Goal: Find specific page/section: Find specific page/section

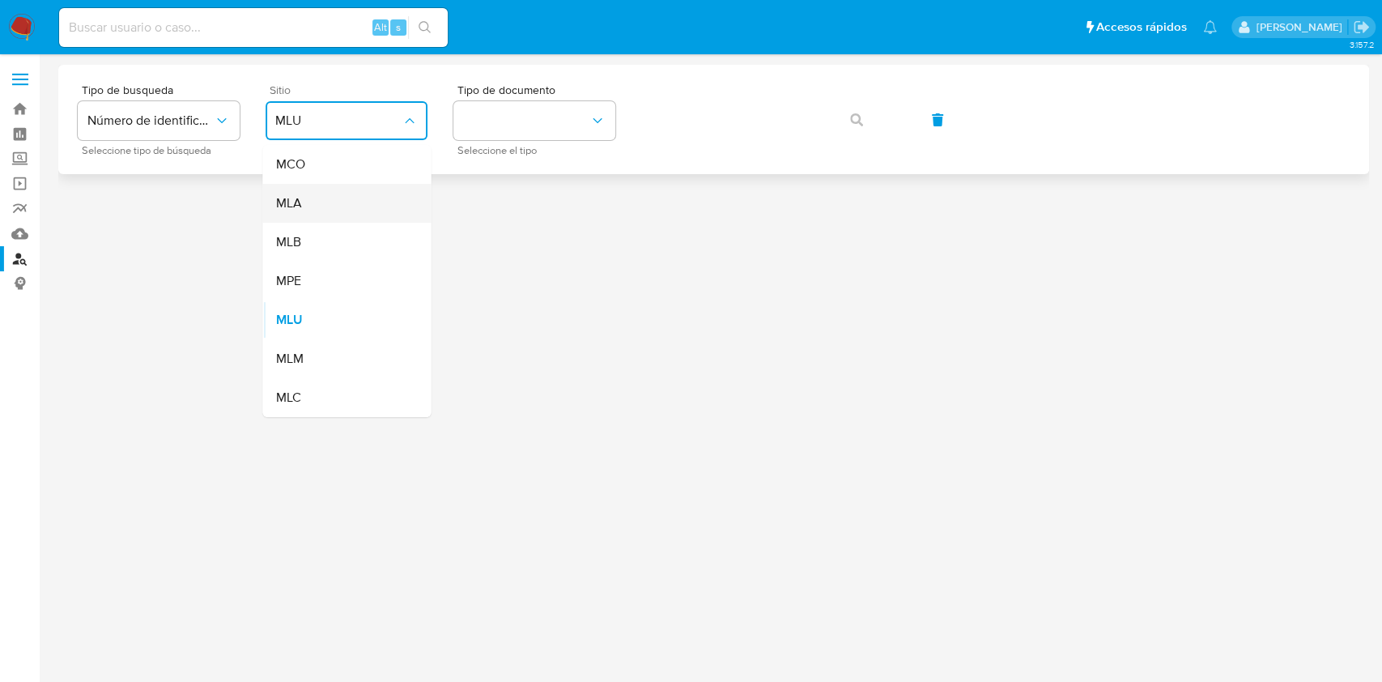
click at [339, 200] on div "MLA" at bounding box center [341, 203] width 133 height 39
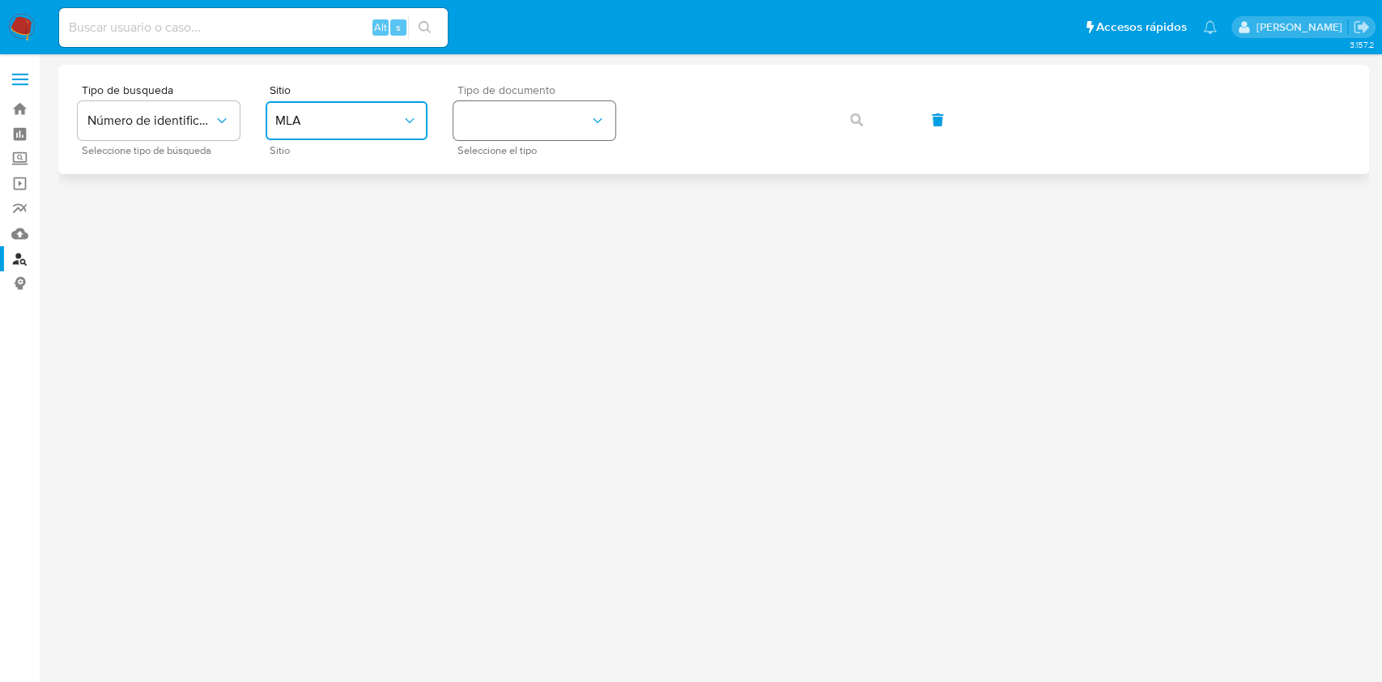
click at [491, 117] on button "identificationType" at bounding box center [535, 120] width 162 height 39
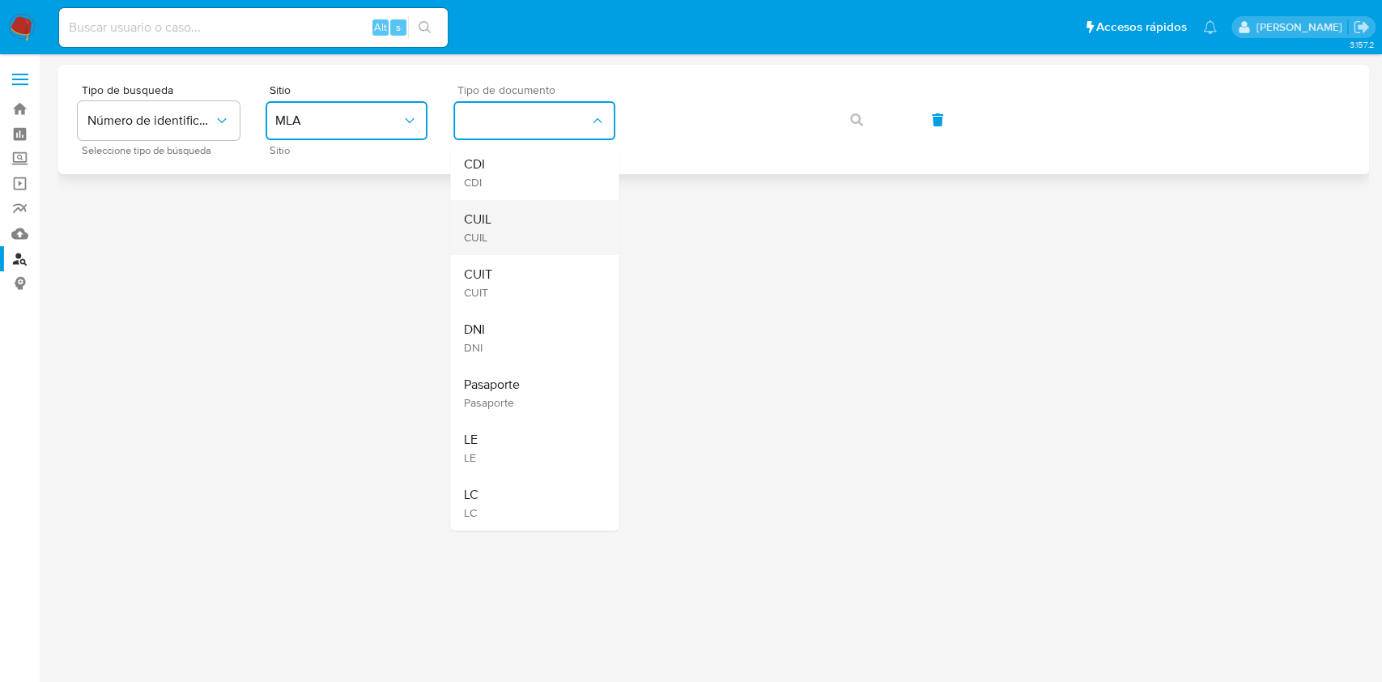
click at [507, 228] on div "CUIL CUIL" at bounding box center [529, 227] width 133 height 55
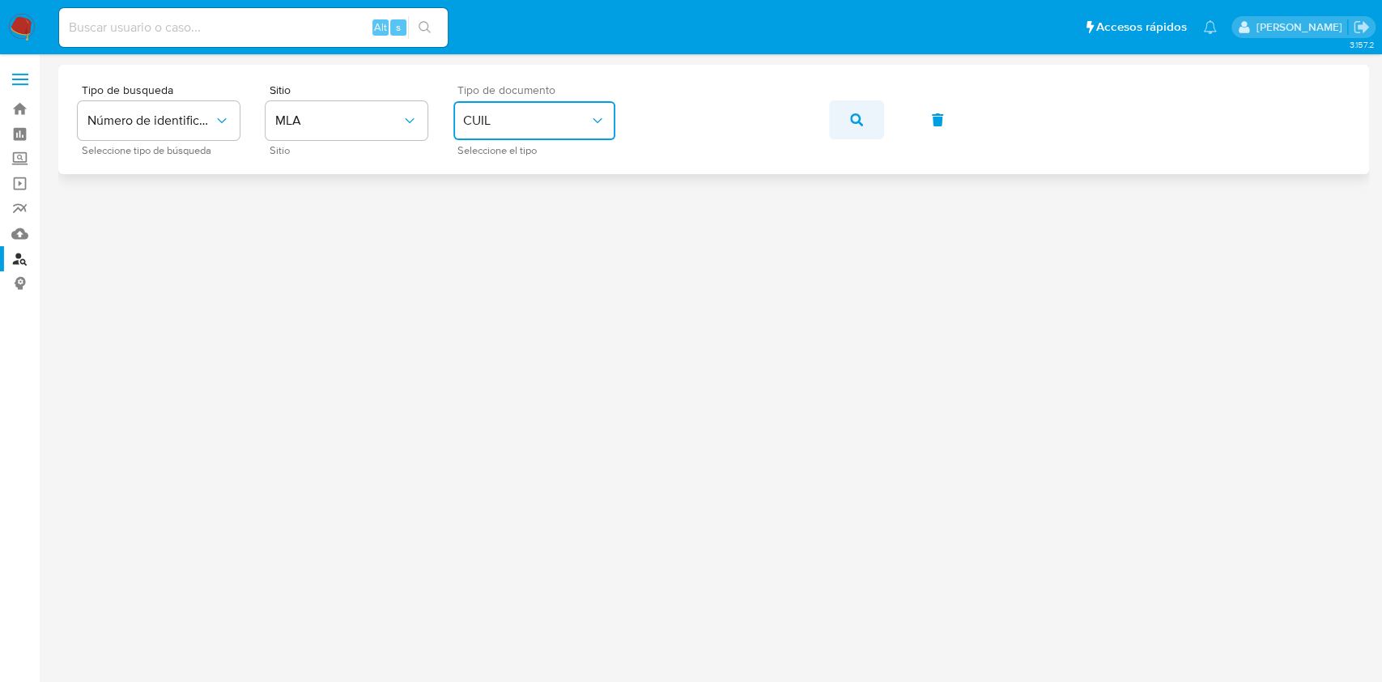
click at [843, 119] on button "button" at bounding box center [856, 119] width 55 height 39
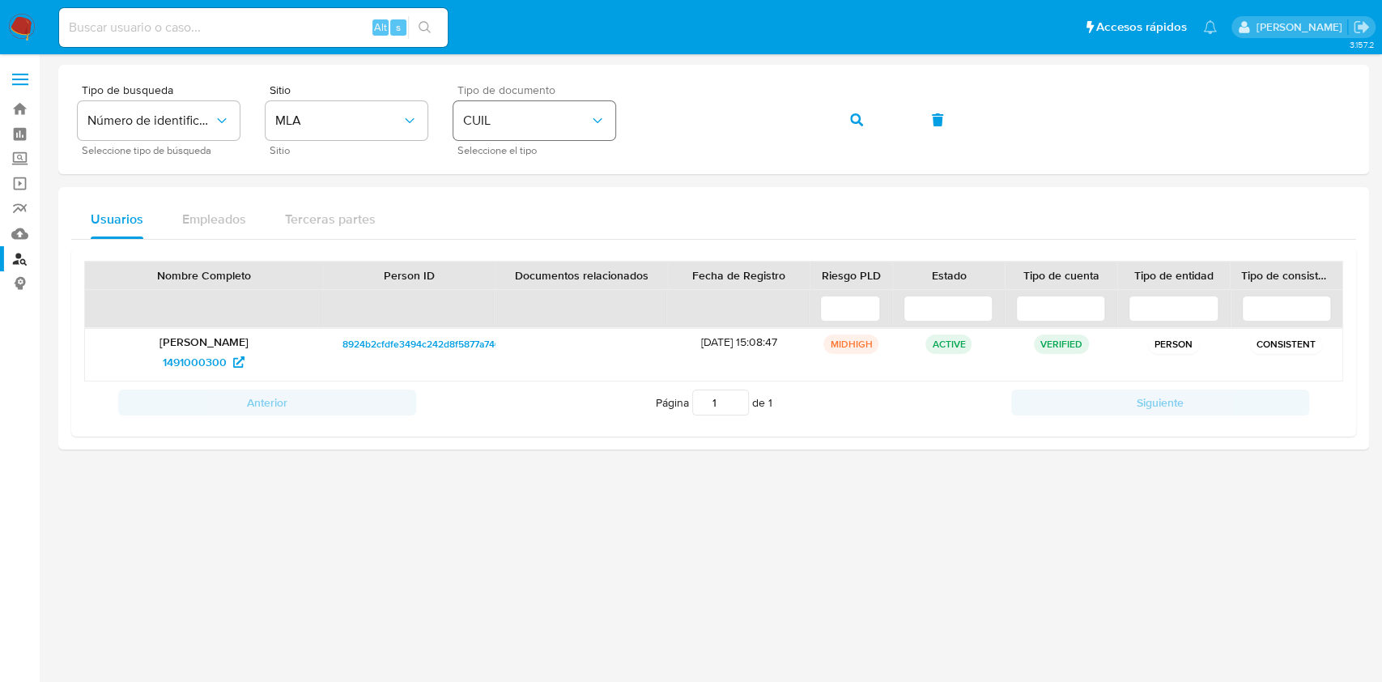
click at [543, 102] on div "Tipo de busqueda Número de identificación Seleccione tipo de búsqueda Sitio MLA…" at bounding box center [714, 119] width 1272 height 70
click at [541, 102] on button "CUIL" at bounding box center [535, 120] width 162 height 39
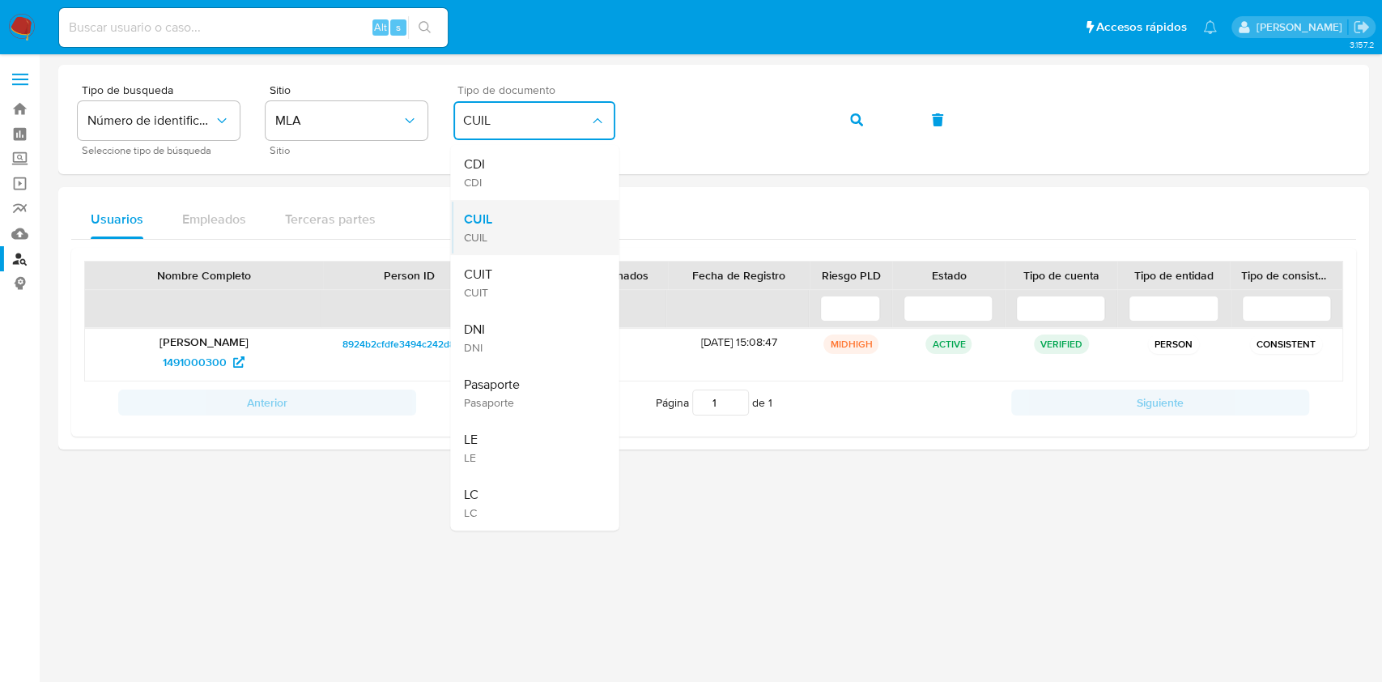
click at [554, 250] on div "CUIL CUIL" at bounding box center [529, 227] width 133 height 55
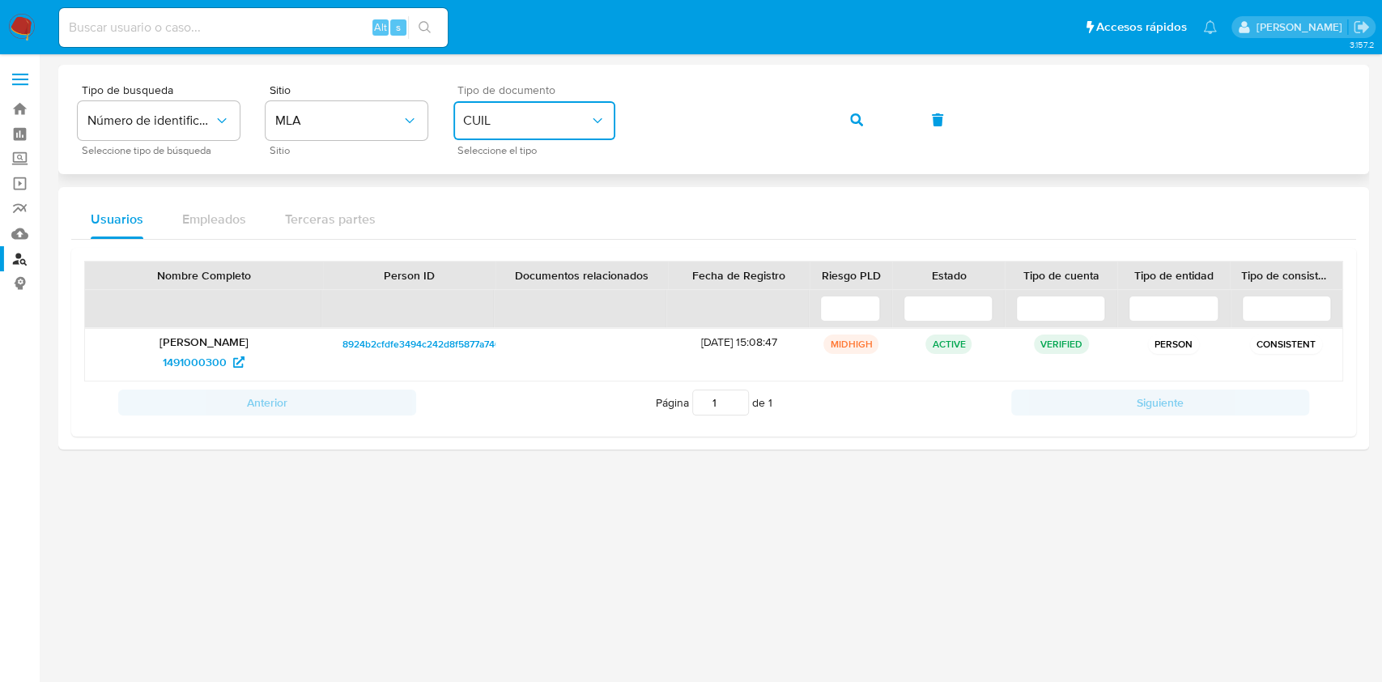
click at [569, 123] on span "CUIL" at bounding box center [526, 121] width 126 height 16
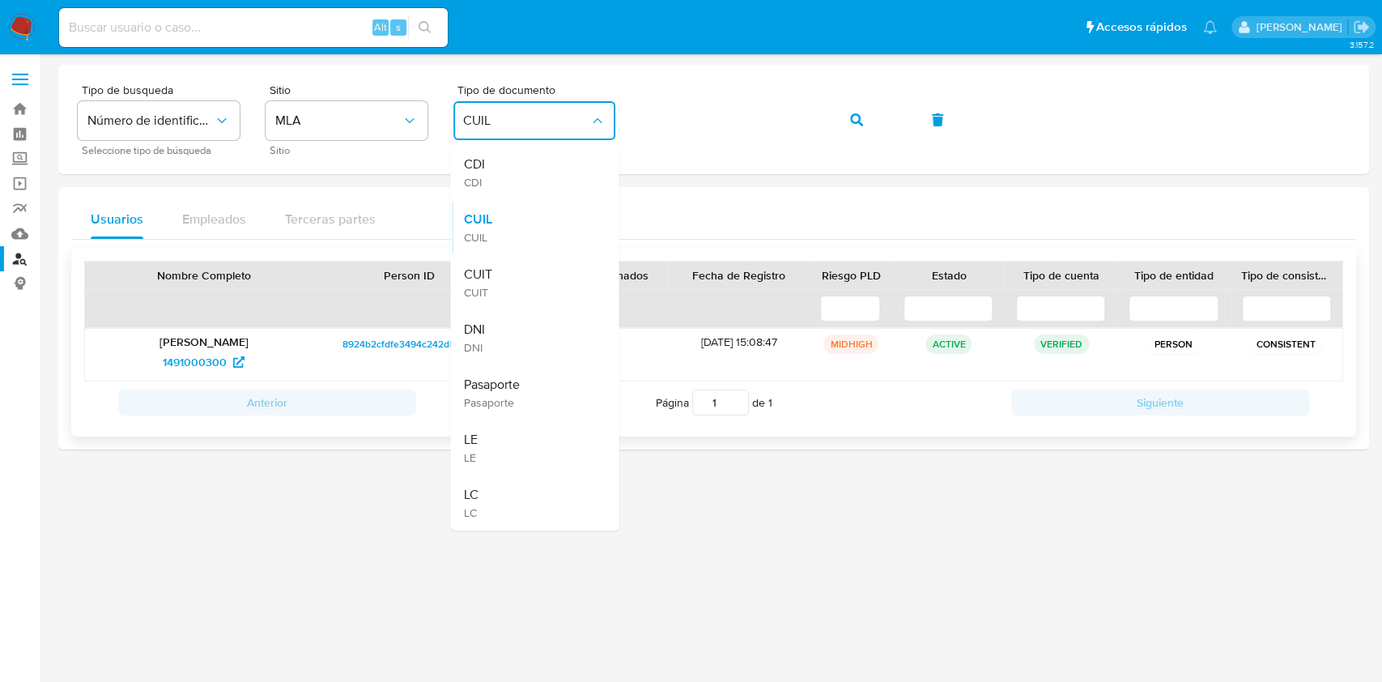
click at [547, 271] on div "CUIT CUIT" at bounding box center [529, 282] width 133 height 55
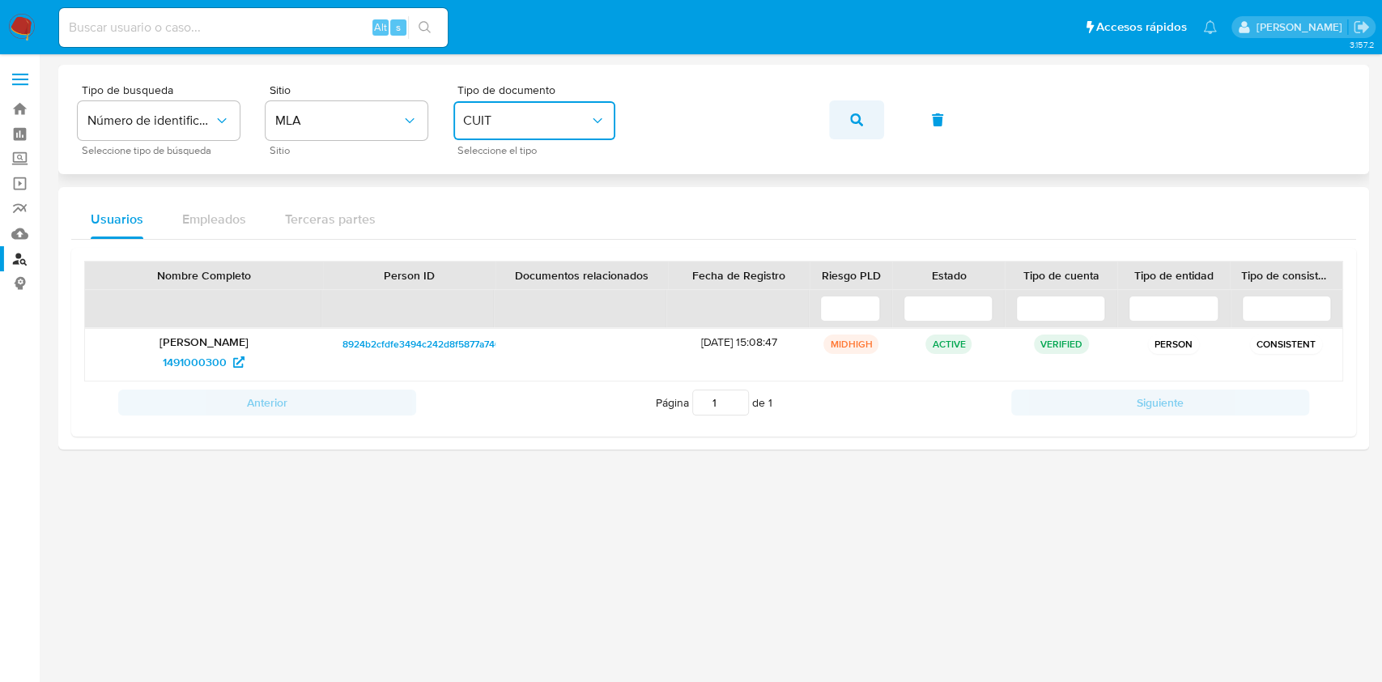
click at [865, 118] on button "button" at bounding box center [856, 119] width 55 height 39
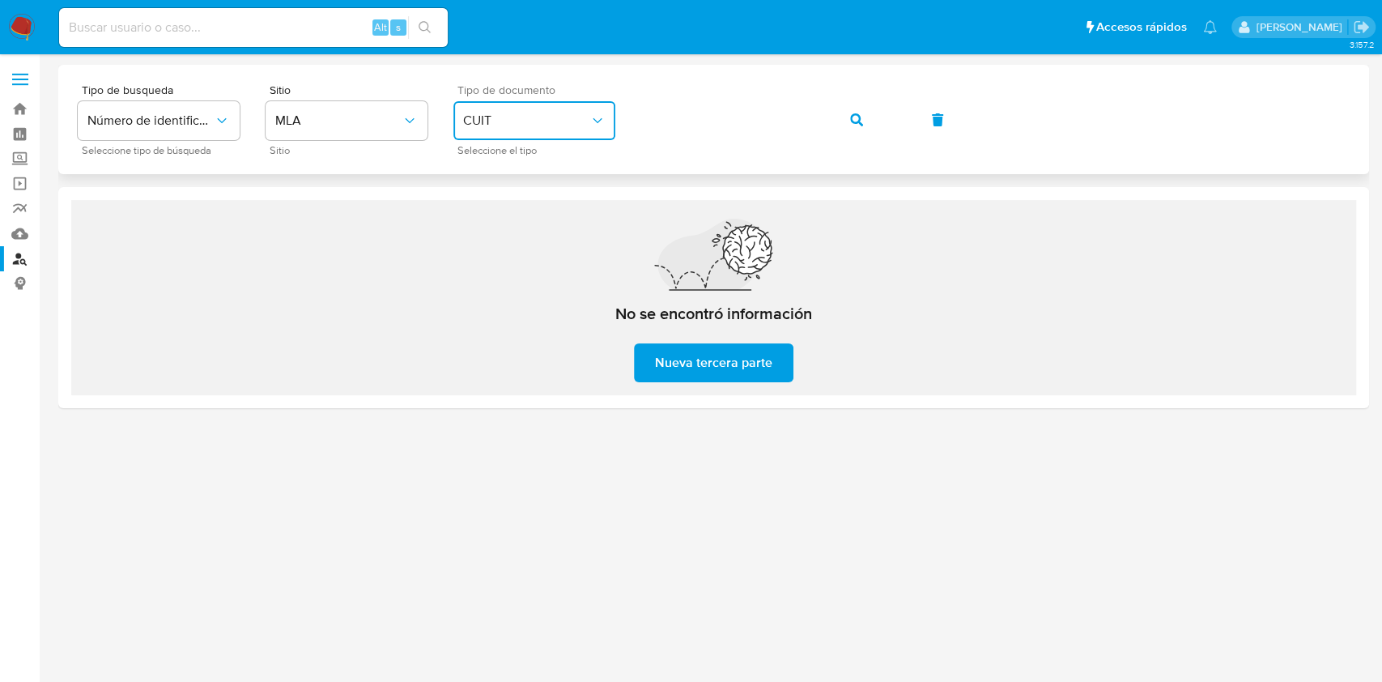
click at [575, 118] on span "CUIT" at bounding box center [526, 121] width 126 height 16
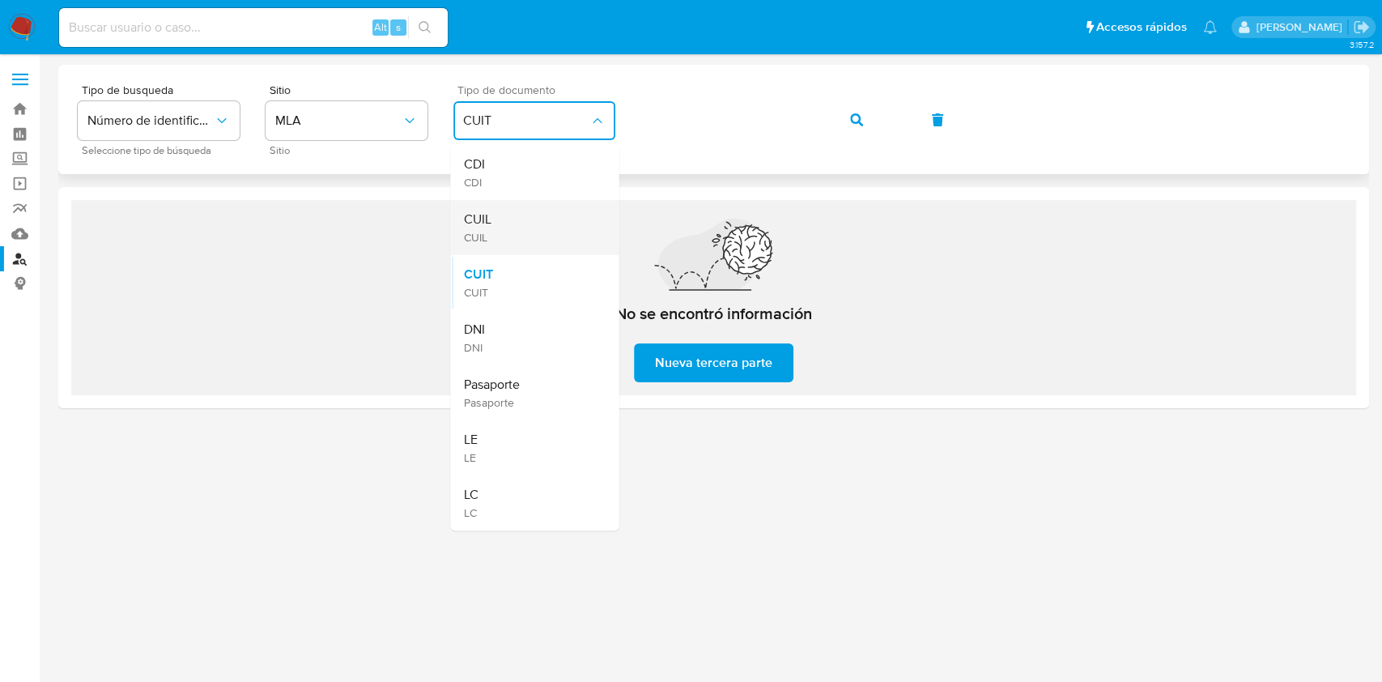
click at [560, 219] on div "CUIL CUIL" at bounding box center [529, 227] width 133 height 55
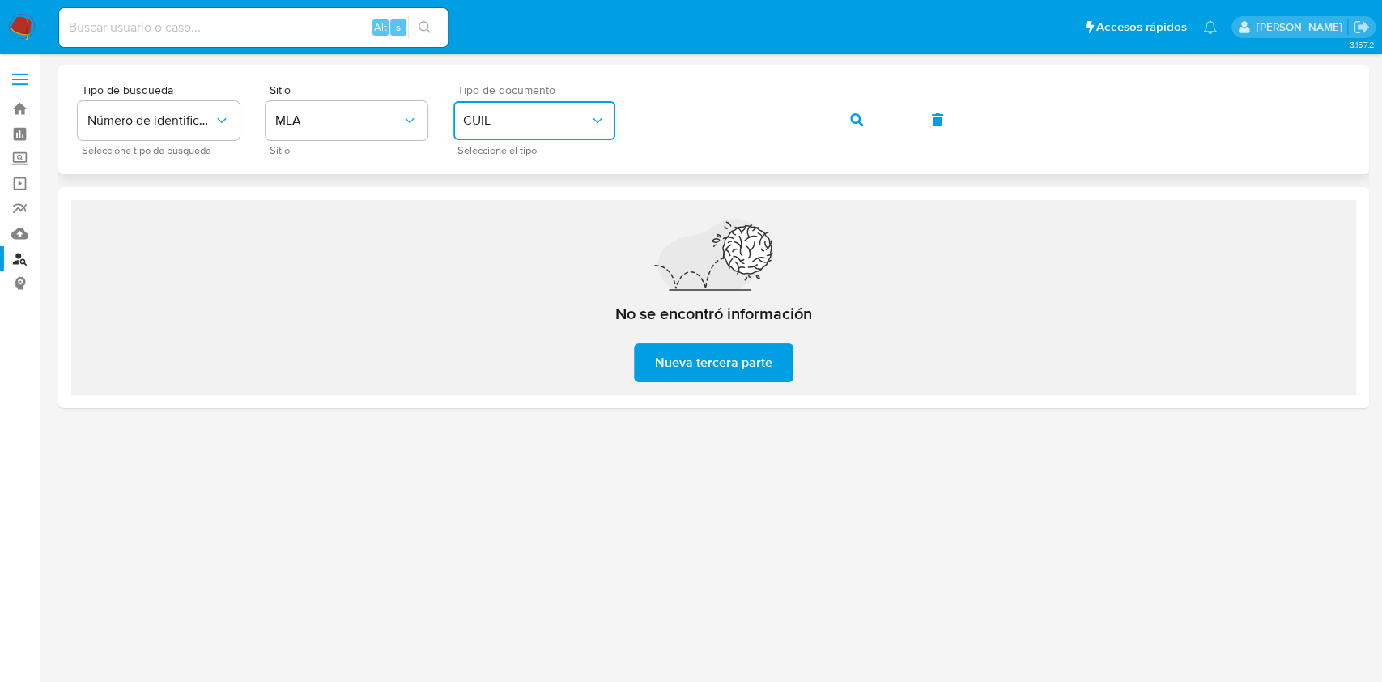
click at [620, 100] on div "Tipo de busqueda Número de identificación Seleccione tipo de búsqueda Sitio MLA…" at bounding box center [714, 119] width 1272 height 70
click at [853, 103] on span "button" at bounding box center [856, 120] width 13 height 36
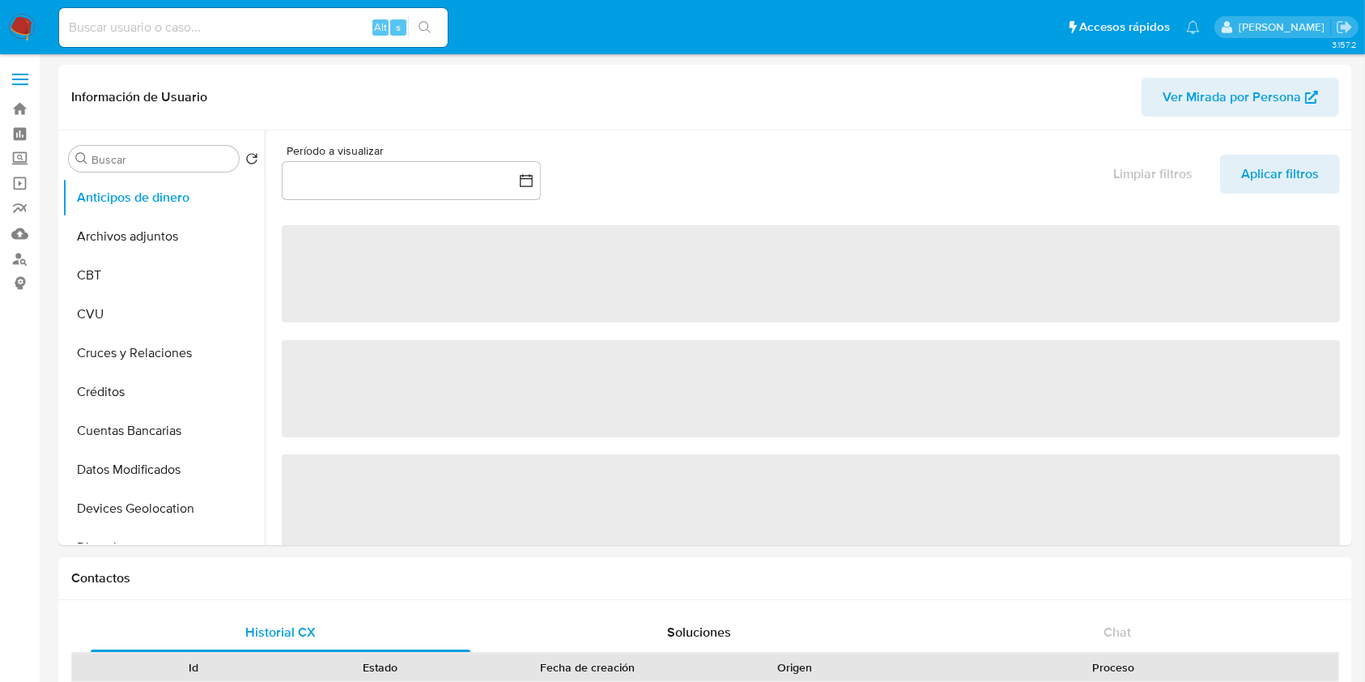
select select "10"
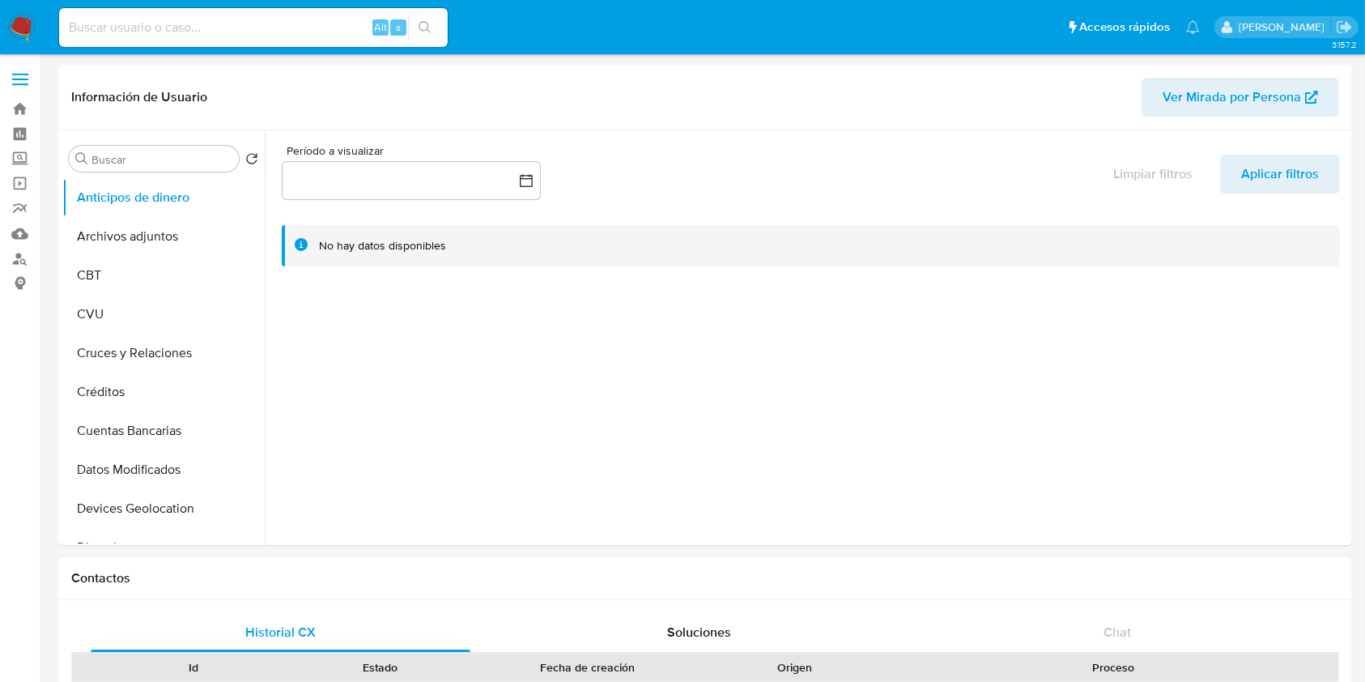
click at [289, 31] on input at bounding box center [253, 27] width 389 height 21
paste input "363243539"
type input "363243539"
click at [424, 28] on icon "search-icon" at bounding box center [425, 27] width 13 height 13
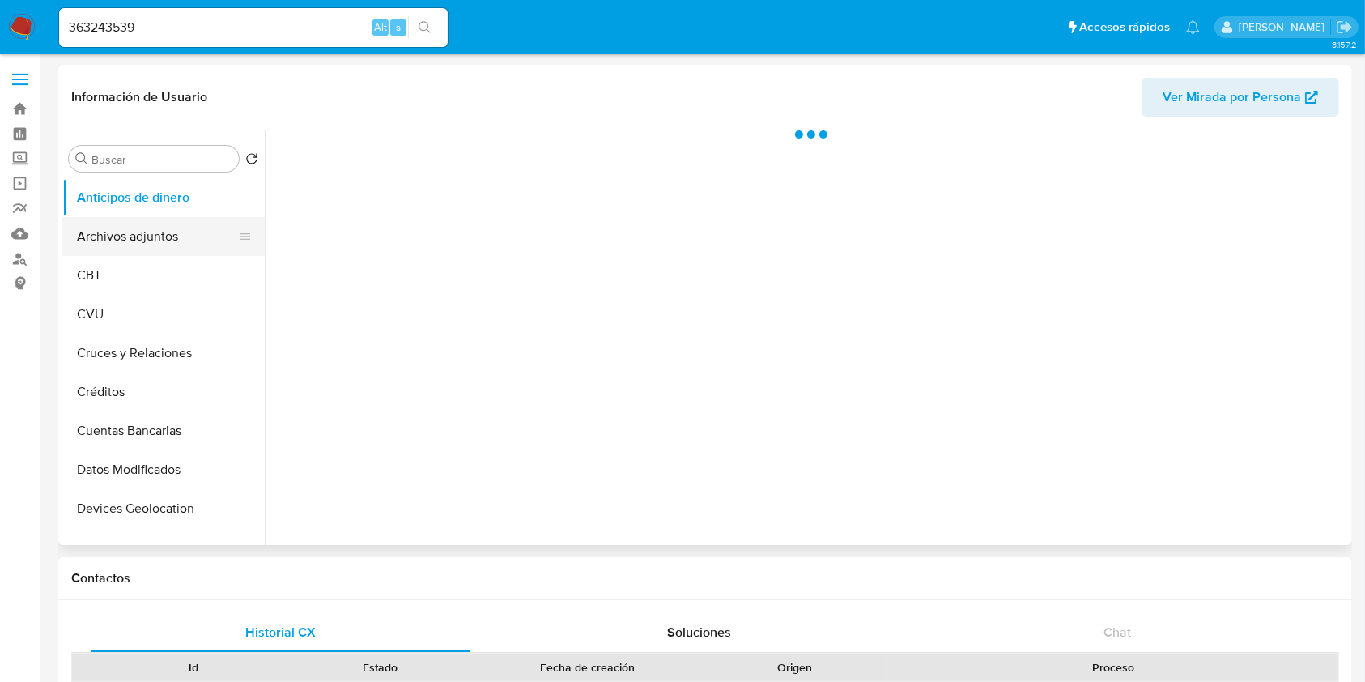
click at [155, 219] on button "Archivos adjuntos" at bounding box center [157, 236] width 190 height 39
select select "10"
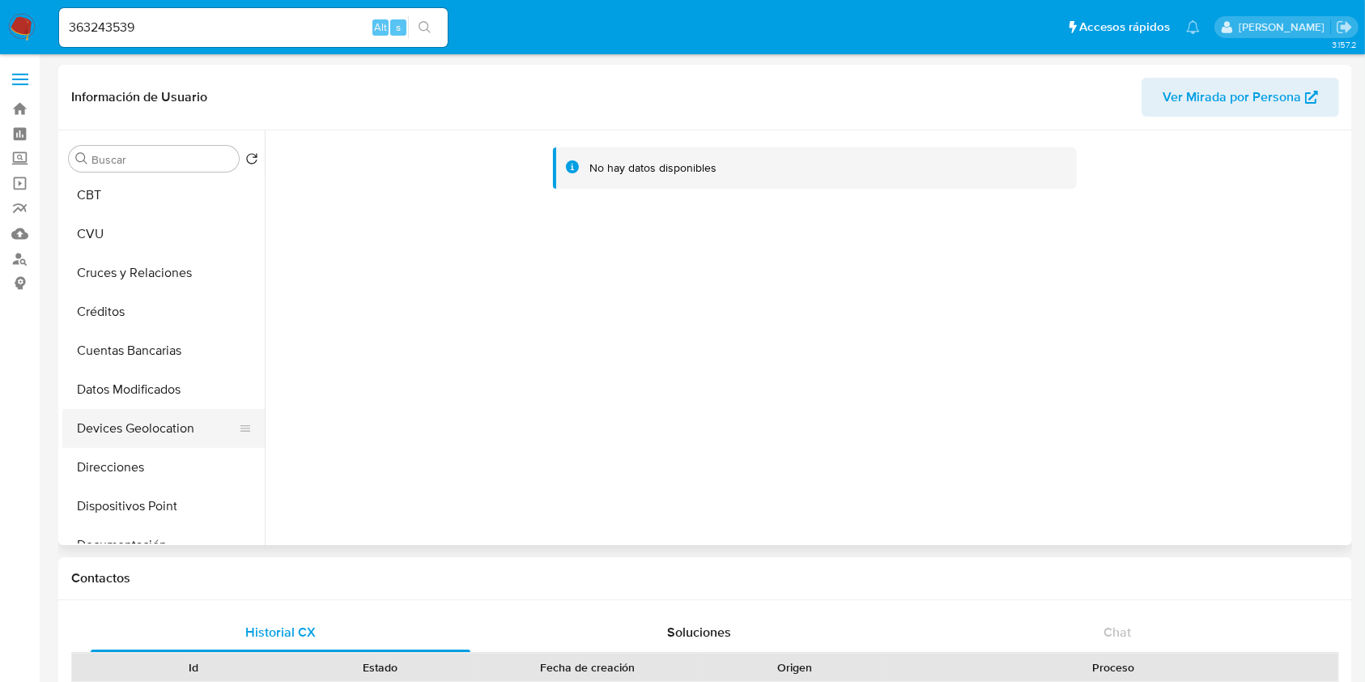
scroll to position [324, 0]
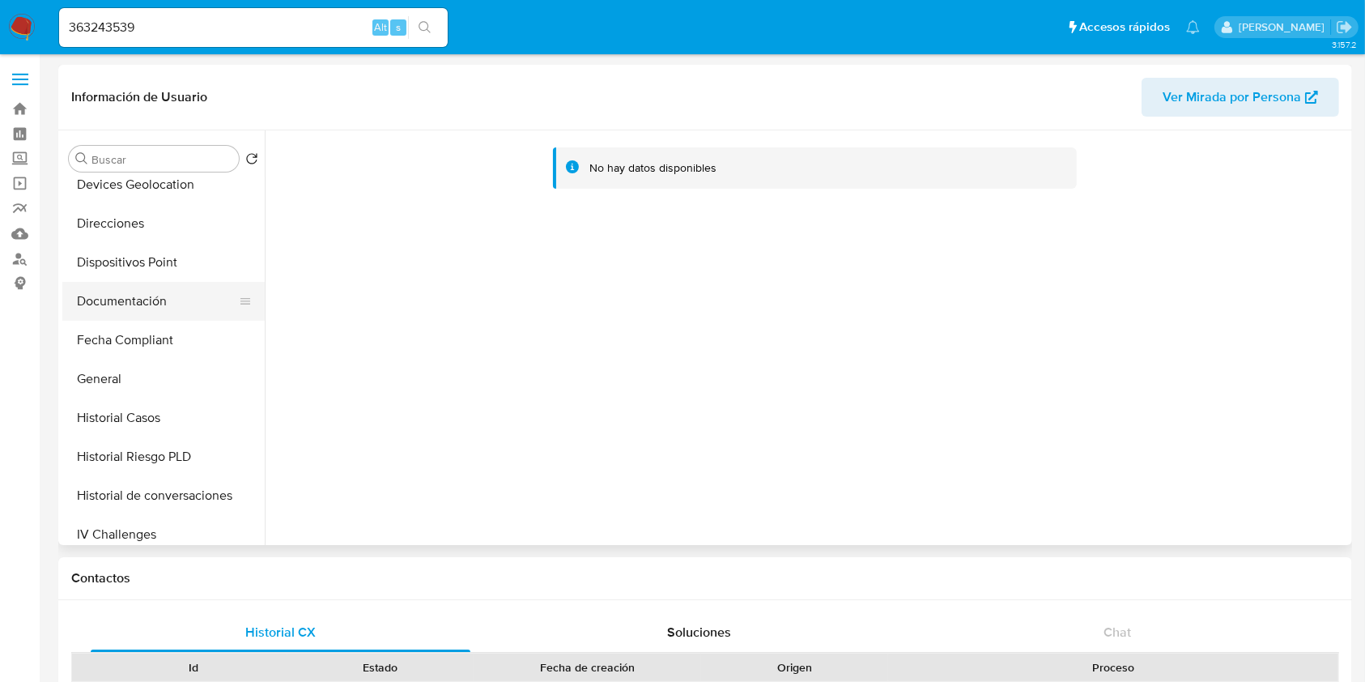
click at [130, 301] on button "Documentación" at bounding box center [157, 301] width 190 height 39
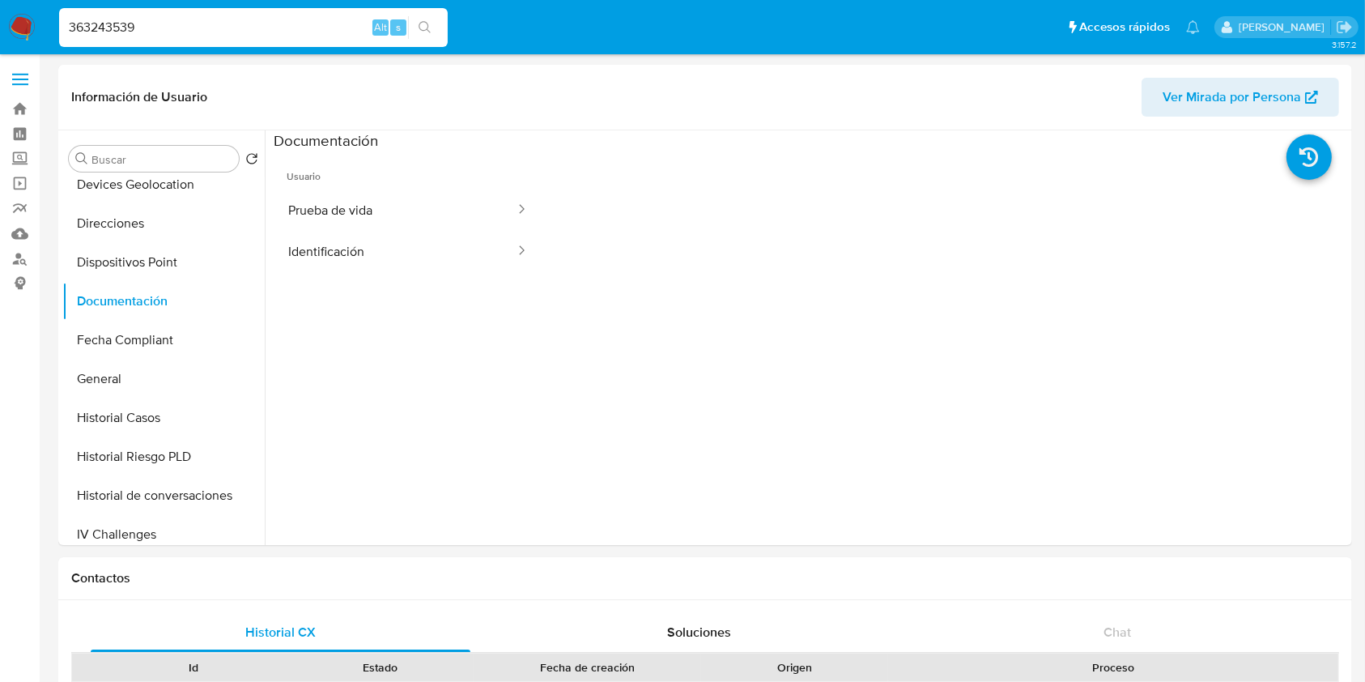
drag, startPoint x: 150, startPoint y: 22, endPoint x: 24, endPoint y: 15, distance: 125.7
click at [24, 15] on nav "Pausado Ver notificaciones 363243539 Alt s Accesos rápidos Presiona las siguien…" at bounding box center [682, 27] width 1365 height 54
paste input "573900480"
type input "573900480"
click at [421, 32] on icon "search-icon" at bounding box center [425, 27] width 13 height 13
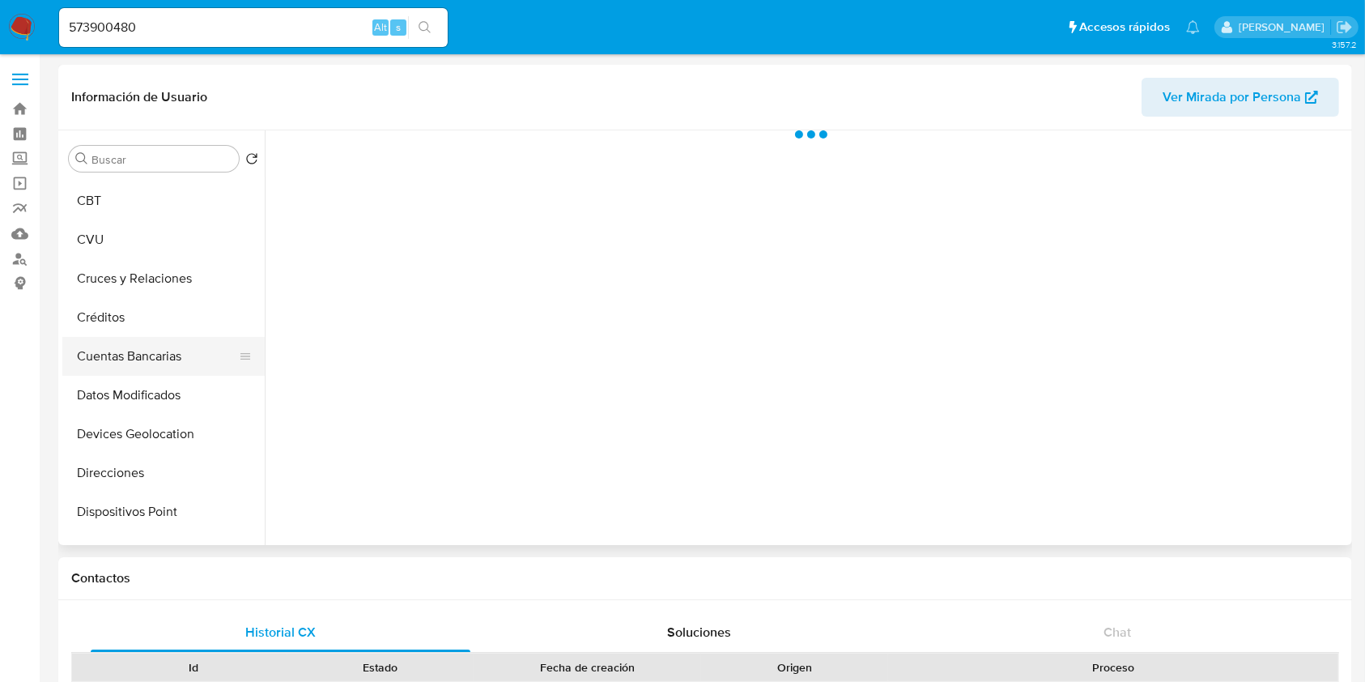
scroll to position [108, 0]
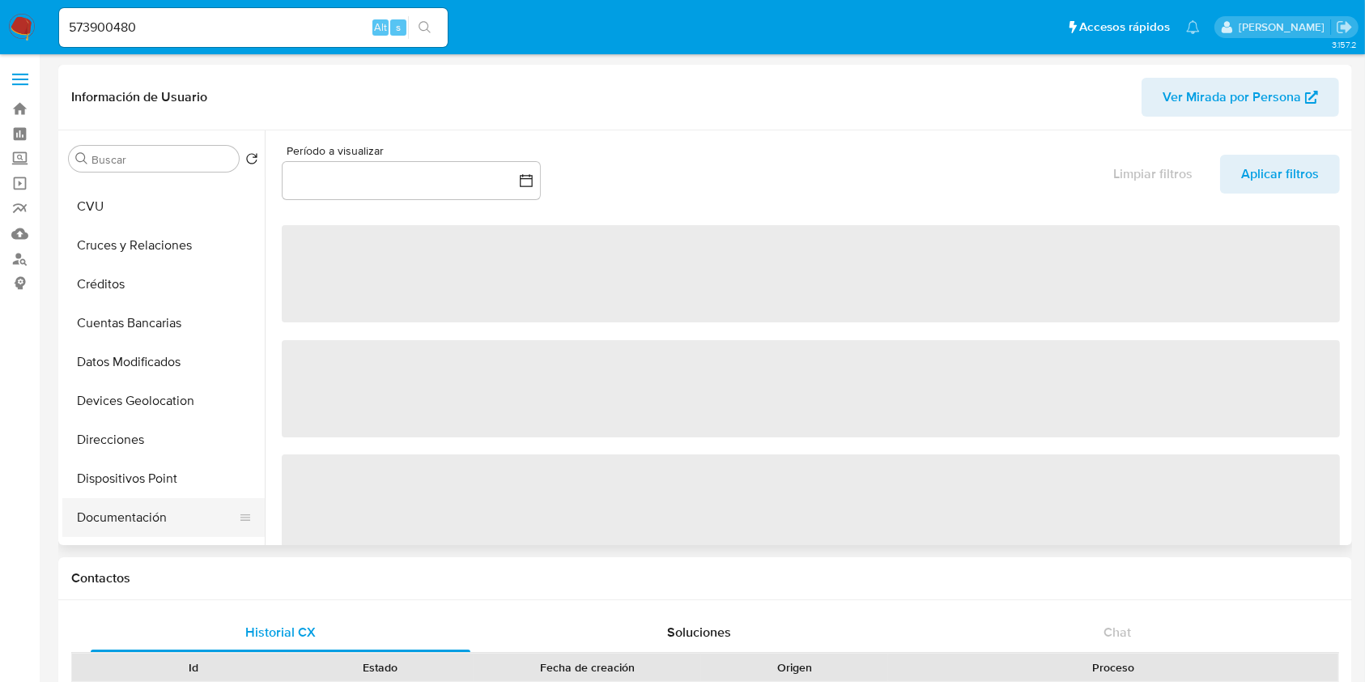
select select "10"
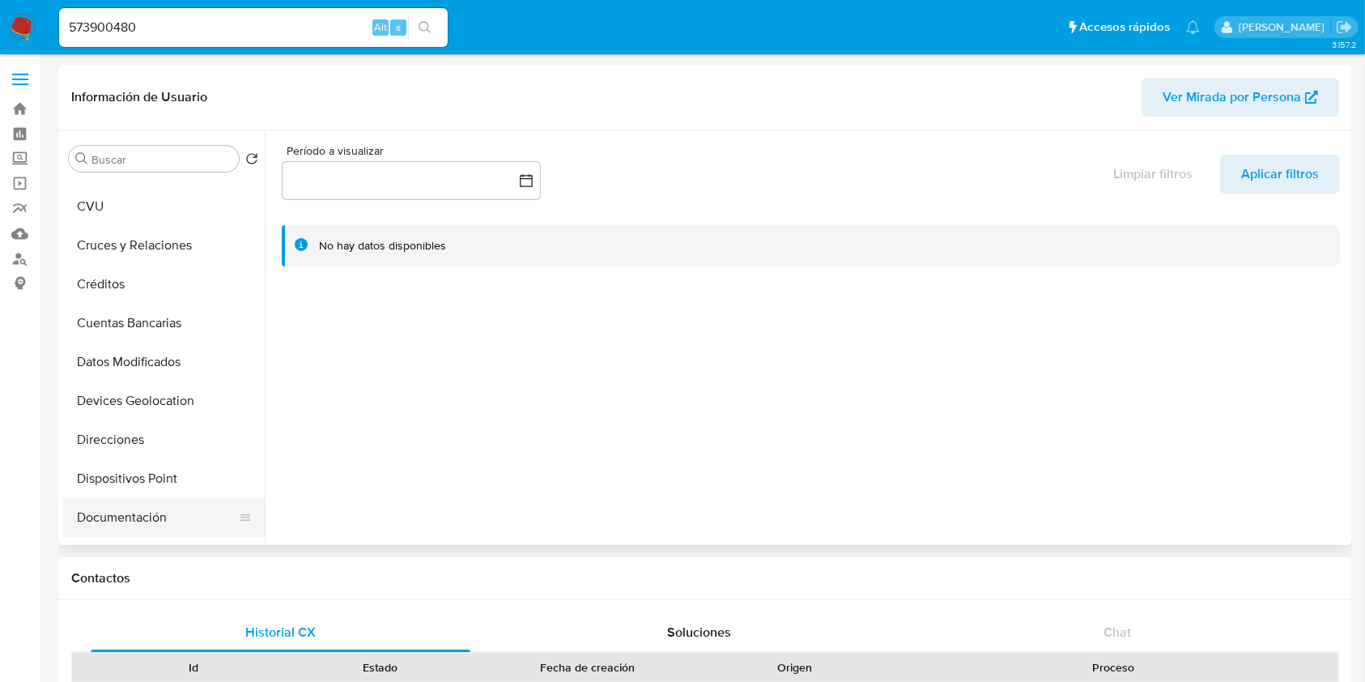
click at [143, 515] on button "Documentación" at bounding box center [157, 517] width 190 height 39
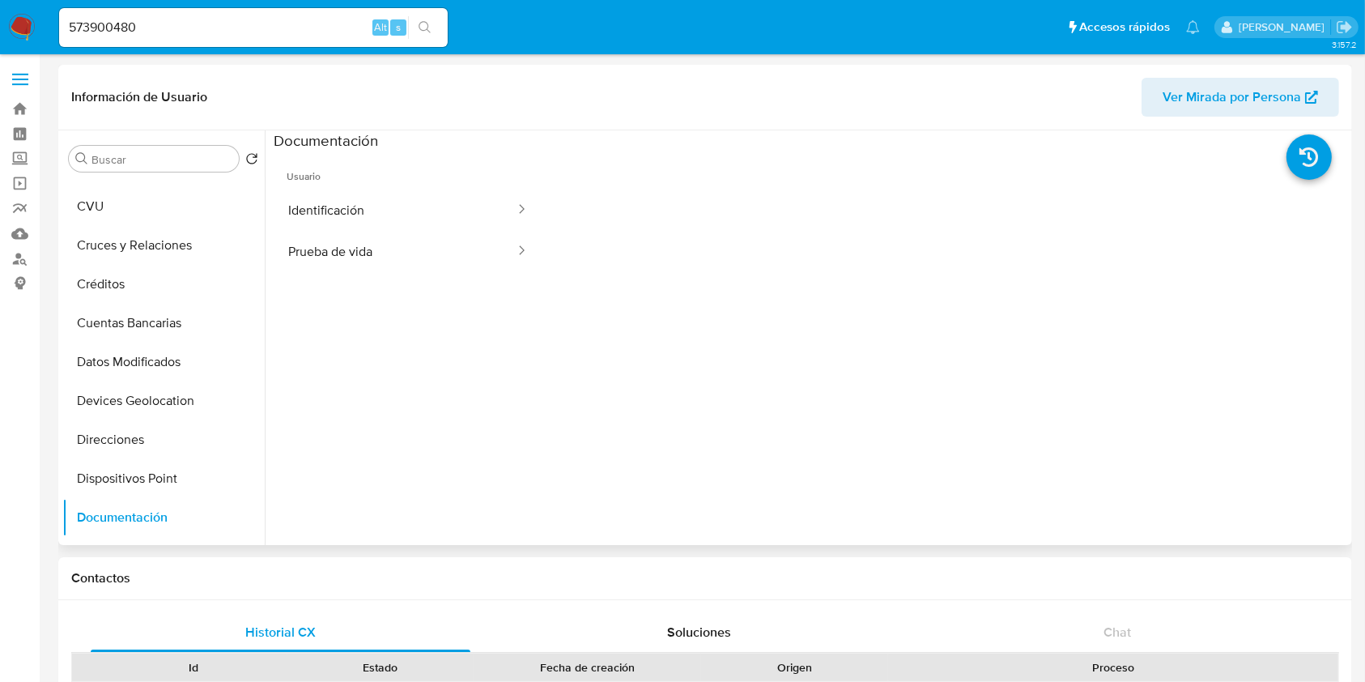
click at [561, 403] on div at bounding box center [946, 410] width 806 height 518
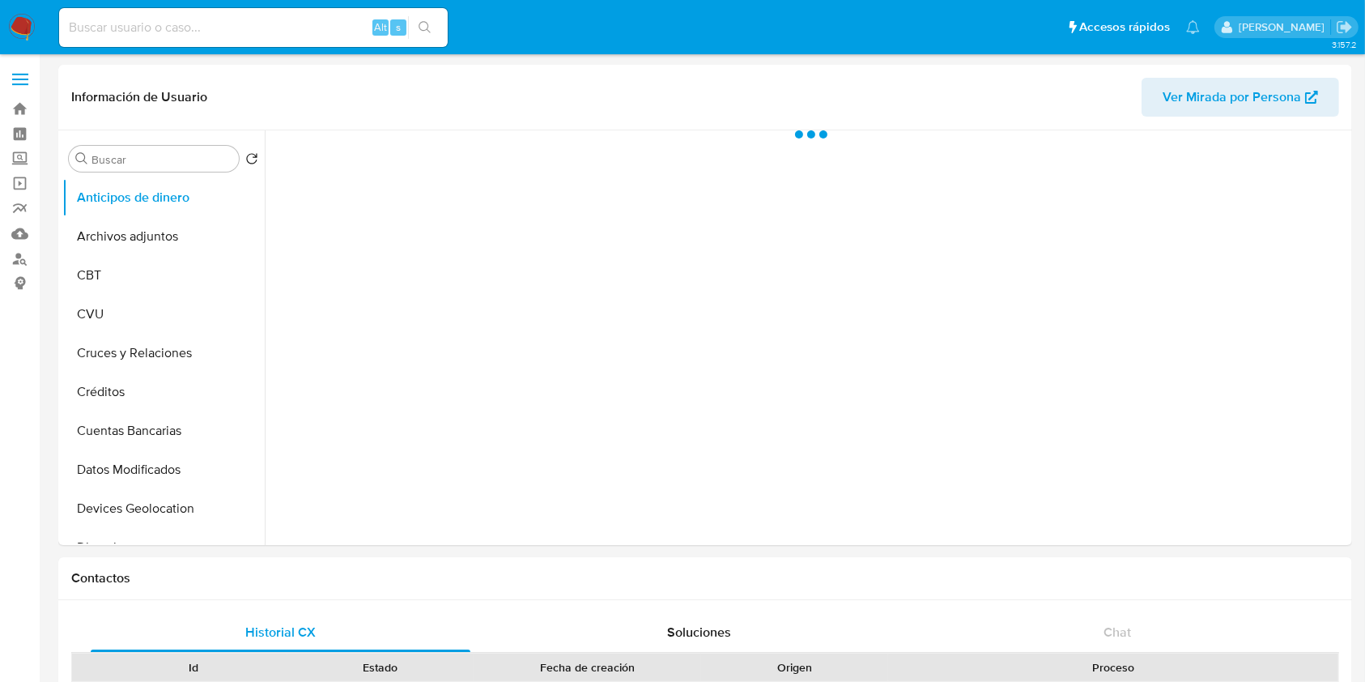
select select "10"
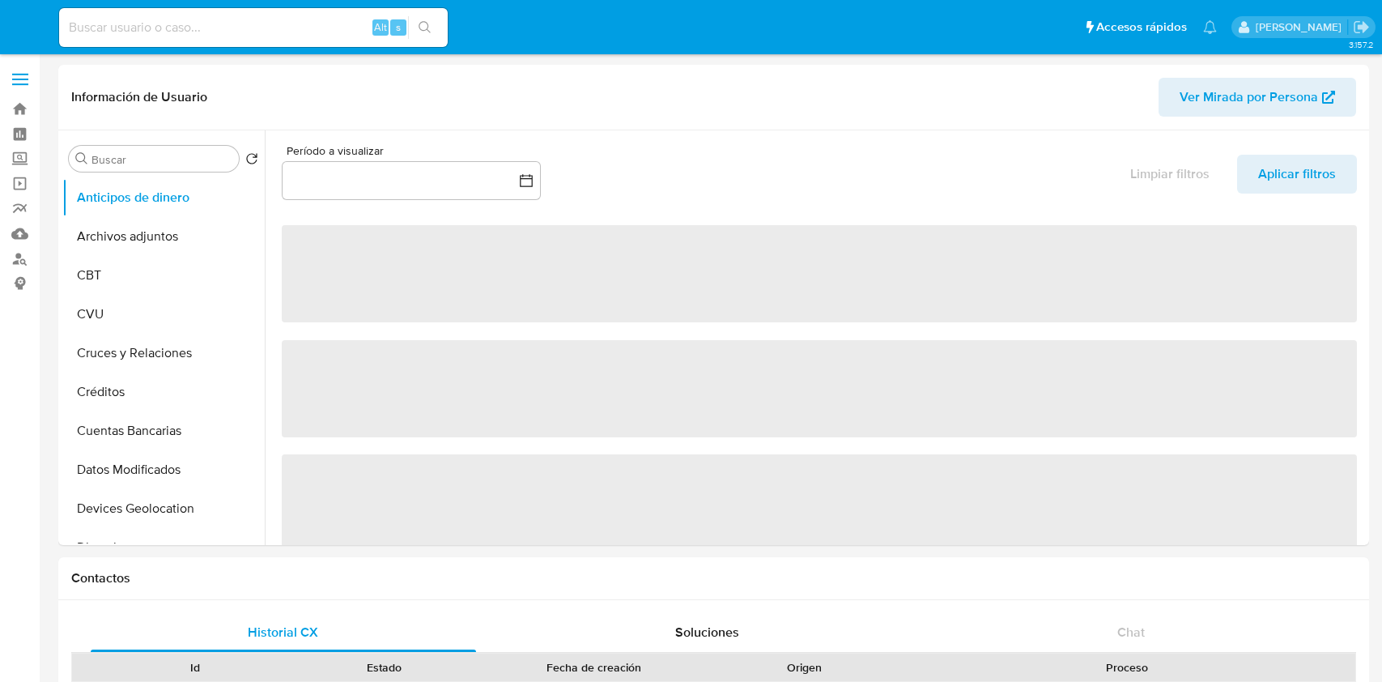
select select "10"
